Goal: Ask a question

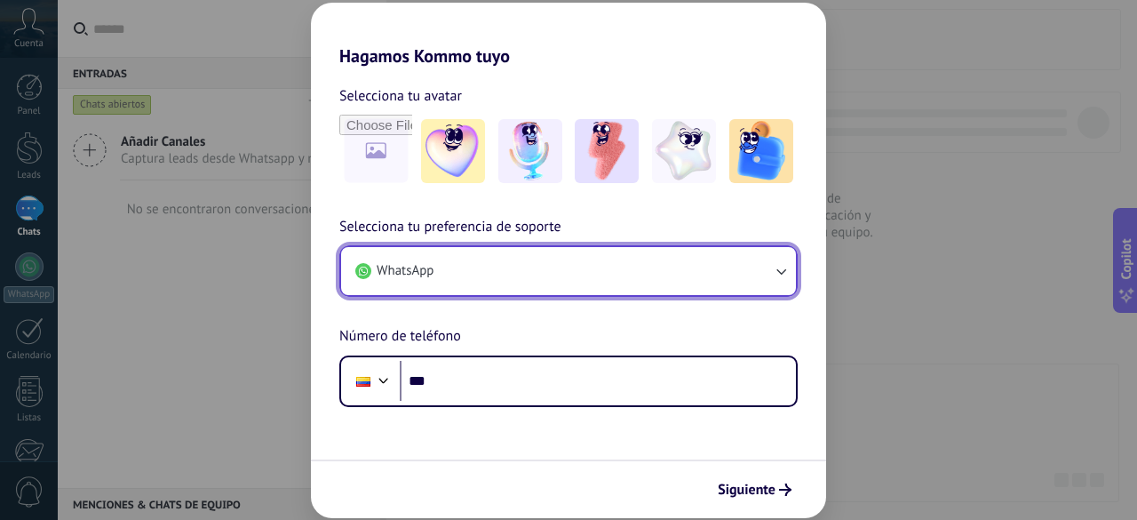
click at [464, 279] on button "WhatsApp" at bounding box center [568, 271] width 455 height 48
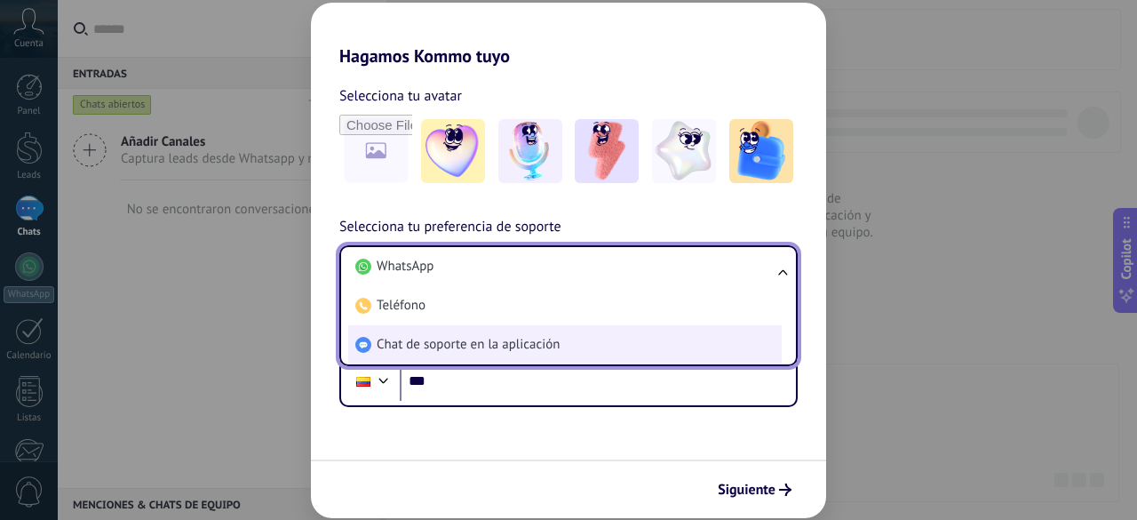
click at [477, 336] on span "Chat de soporte en la aplicación" at bounding box center [468, 345] width 183 height 18
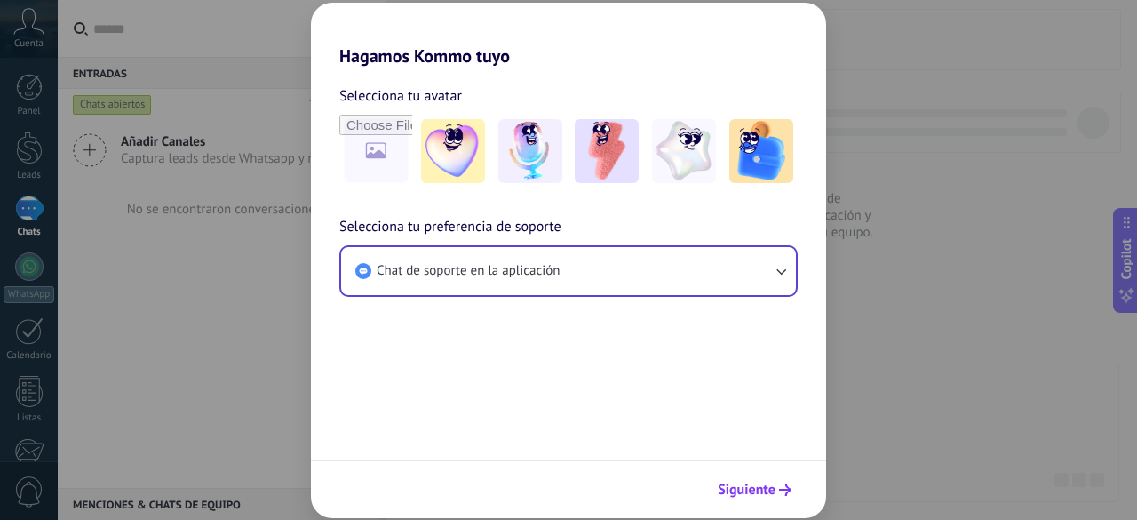
click at [742, 488] on span "Siguiente" at bounding box center [747, 489] width 58 height 12
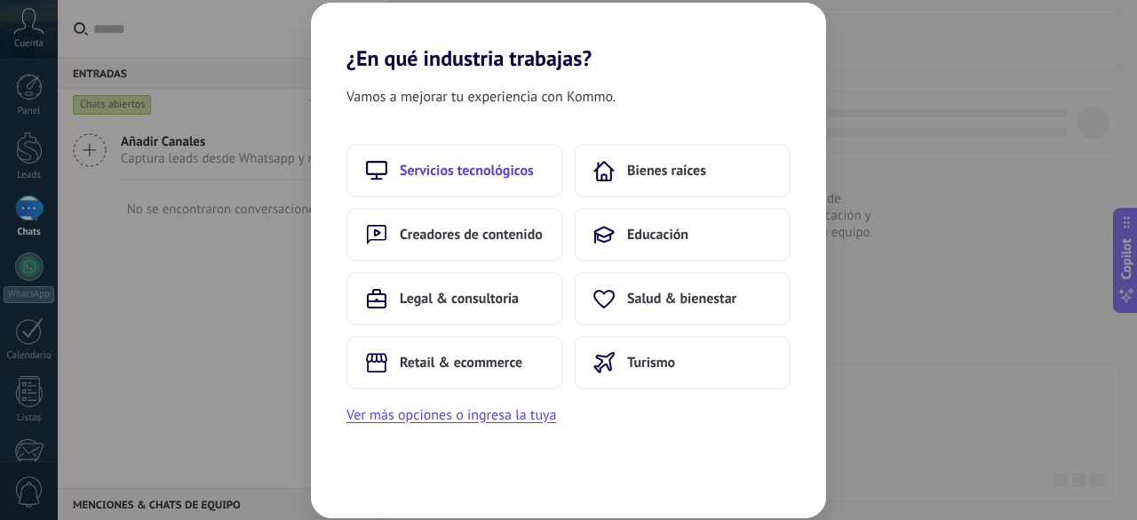
click at [444, 151] on button "Servicios tecnológicos" at bounding box center [454, 170] width 217 height 53
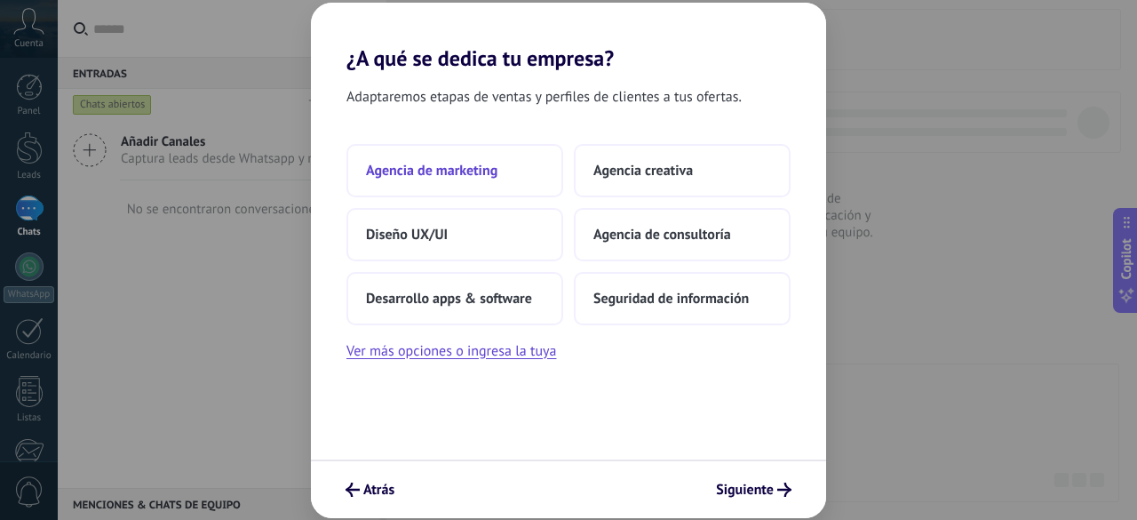
click at [455, 169] on span "Agencia de marketing" at bounding box center [431, 171] width 131 height 18
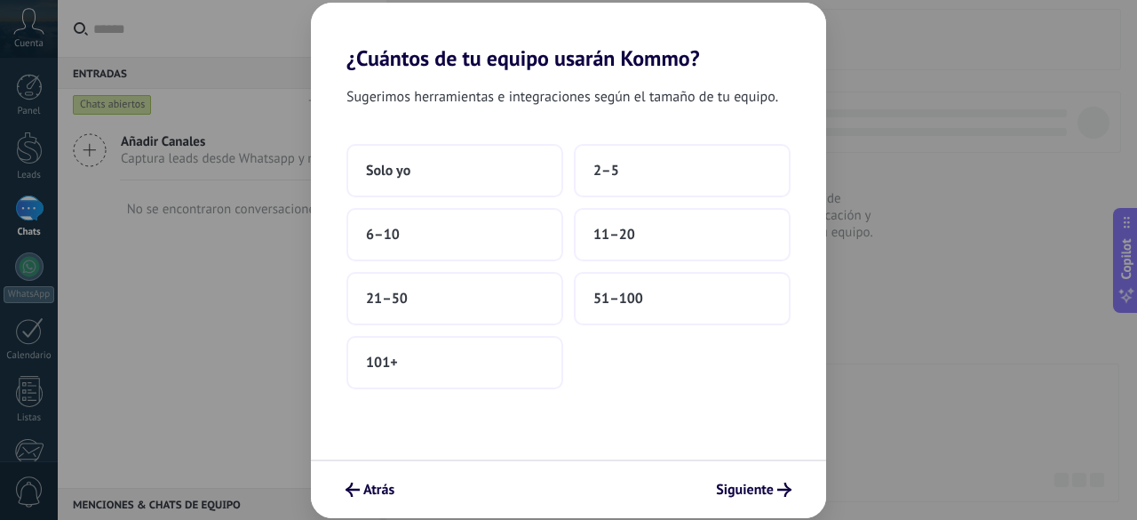
click at [455, 169] on button "Solo yo" at bounding box center [454, 170] width 217 height 53
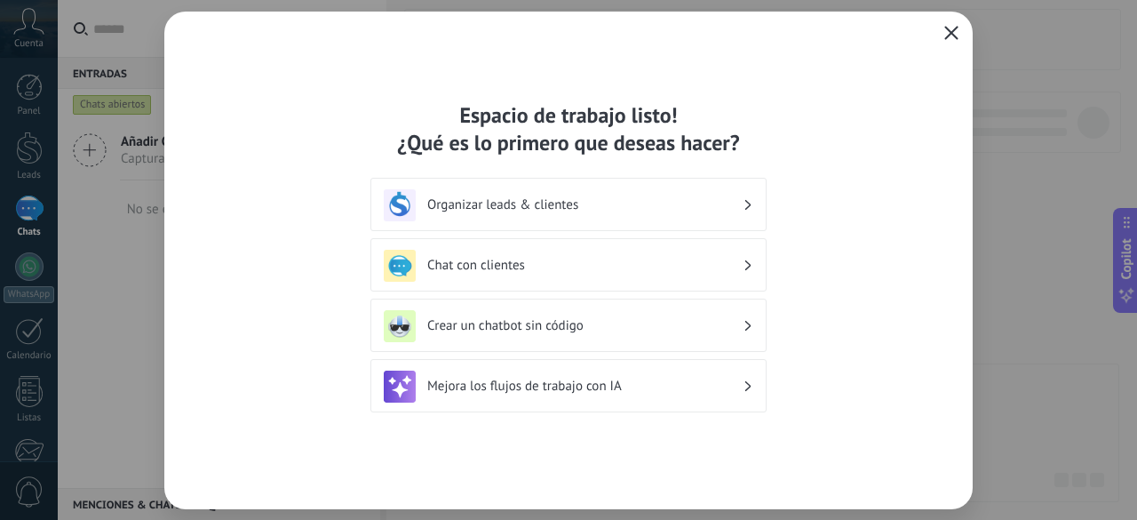
click at [953, 29] on icon "button" at bounding box center [951, 33] width 14 height 14
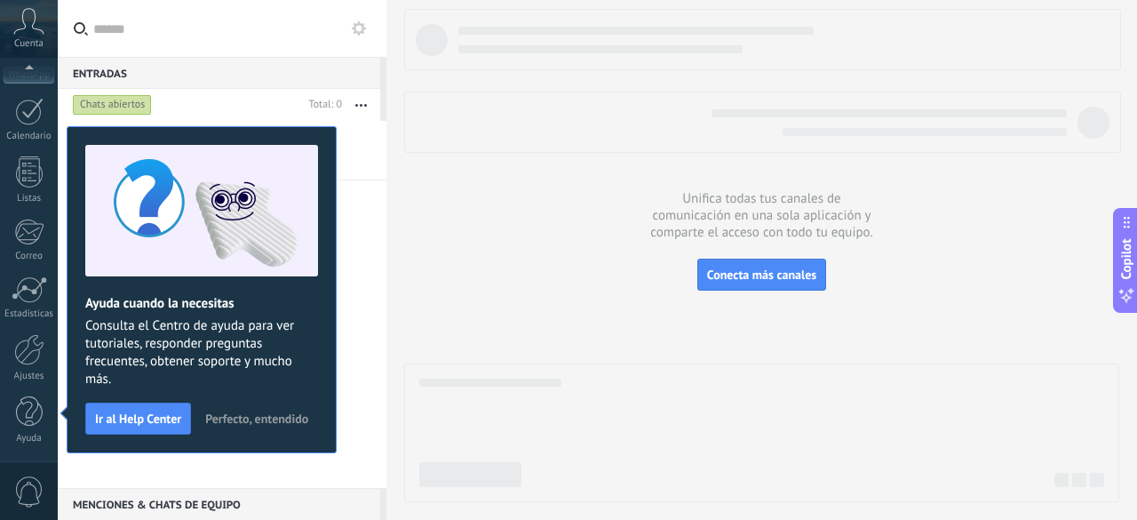
click at [281, 419] on span "Perfecto, entendido" at bounding box center [256, 418] width 103 height 12
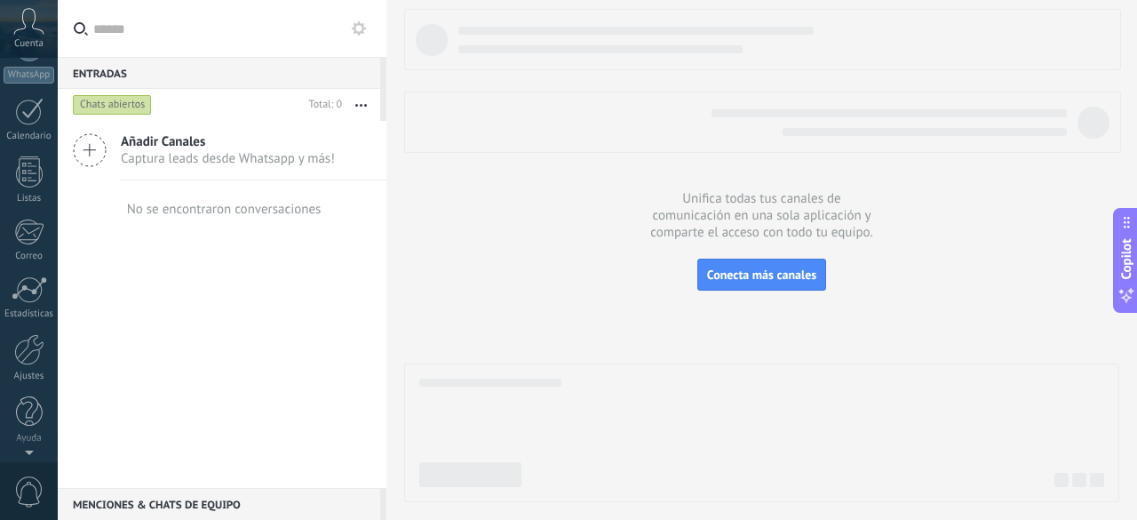
scroll to position [0, 0]
